Goal: Information Seeking & Learning: Find specific fact

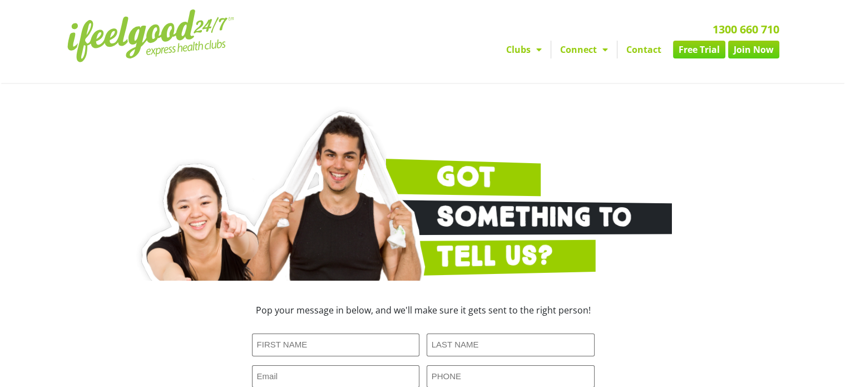
click at [534, 51] on span "Menu" at bounding box center [536, 50] width 11 height 20
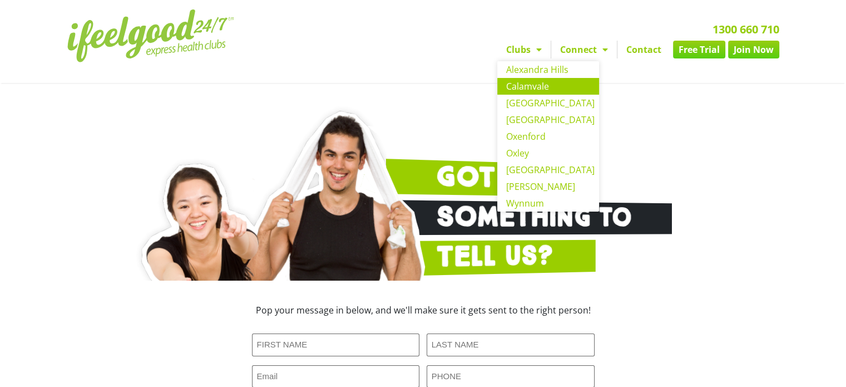
click at [538, 92] on link "Calamvale" at bounding box center [548, 86] width 102 height 17
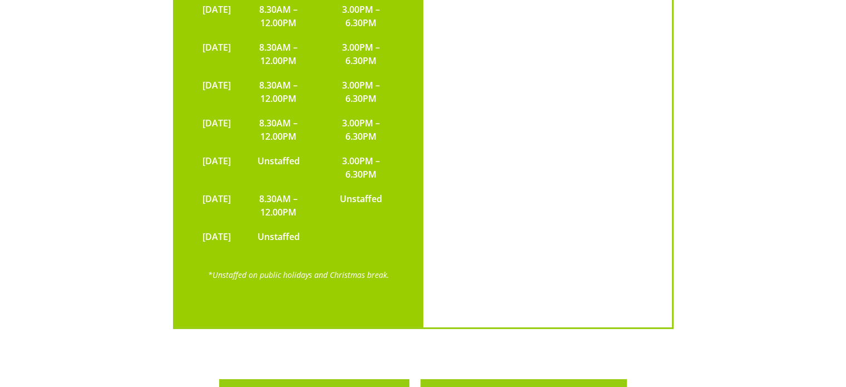
scroll to position [3425, 0]
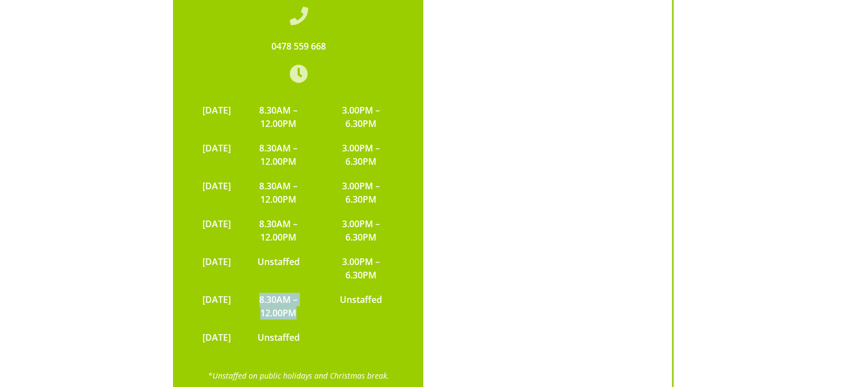
drag, startPoint x: 317, startPoint y: 263, endPoint x: 264, endPoint y: 238, distance: 58.8
click at [264, 287] on td "8.30AM – 12.00PM" at bounding box center [278, 306] width 85 height 38
click at [313, 287] on td "8.30AM – 12.00PM" at bounding box center [278, 306] width 85 height 38
drag, startPoint x: 304, startPoint y: 241, endPoint x: 334, endPoint y: 255, distance: 32.8
click at [334, 287] on tr "SATURDAY 8.30AM – 12.00PM Unstaffed" at bounding box center [299, 306] width 204 height 38
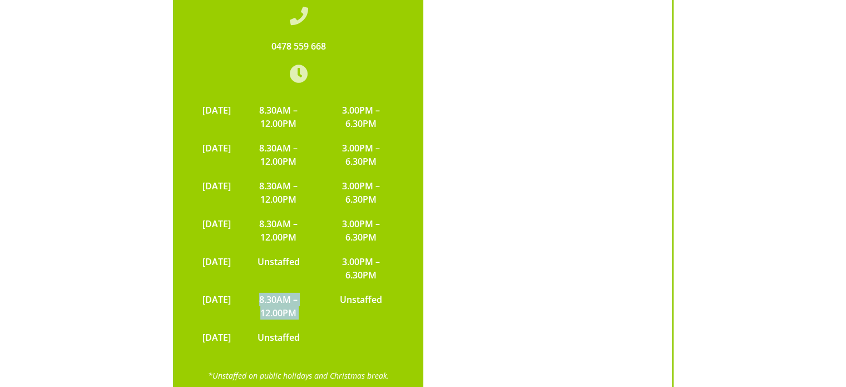
click at [274, 287] on td "8.30AM – 12.00PM" at bounding box center [278, 306] width 85 height 38
drag, startPoint x: 277, startPoint y: 241, endPoint x: 328, endPoint y: 258, distance: 53.8
click at [322, 287] on td "8.30AM – 12.00PM" at bounding box center [278, 306] width 85 height 38
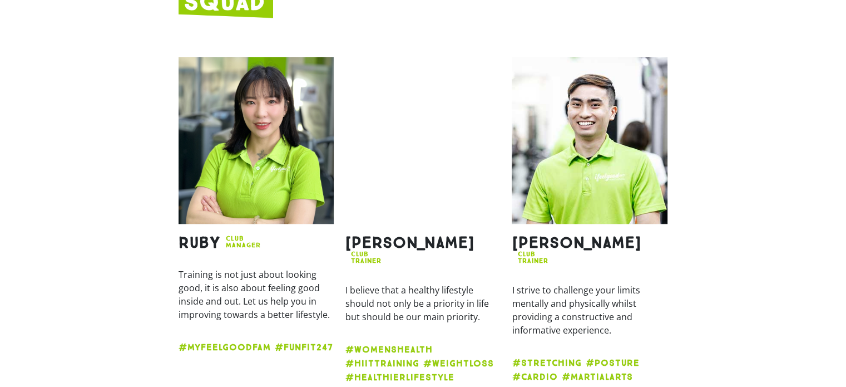
scroll to position [1280, 0]
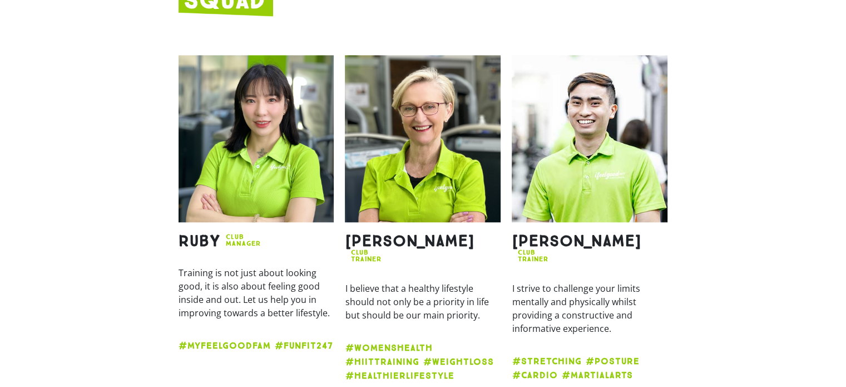
click at [781, 207] on section "Ruby Club Manager Training is not just about looking good, it is also about fee…" at bounding box center [423, 223] width 846 height 347
